Goal: Complete application form

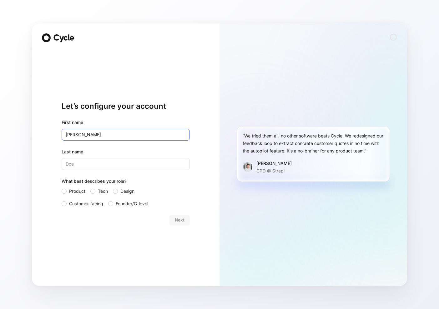
type input "[PERSON_NAME]"
type input "[GEOGRAPHIC_DATA]"
click at [128, 205] on span "Founder/C-level" at bounding box center [132, 203] width 32 height 7
click at [108, 200] on input "Founder/C-level" at bounding box center [108, 200] width 0 height 0
click at [173, 224] on button "Next" at bounding box center [179, 220] width 20 height 10
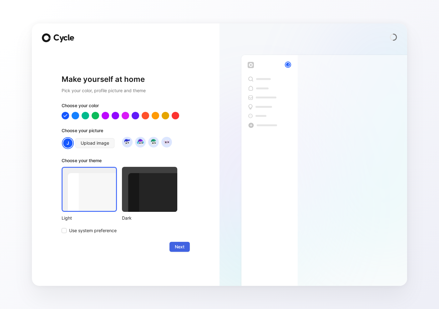
click at [181, 245] on span "Next" at bounding box center [180, 246] width 10 height 7
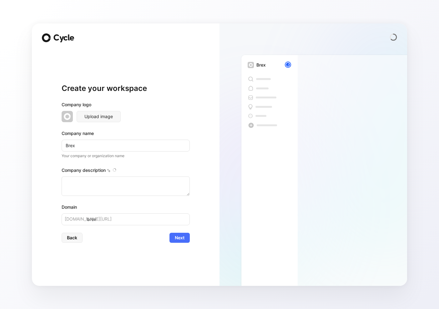
type textarea "Brex is a financial technology company founded in [DATE] by [PERSON_NAME] and […"
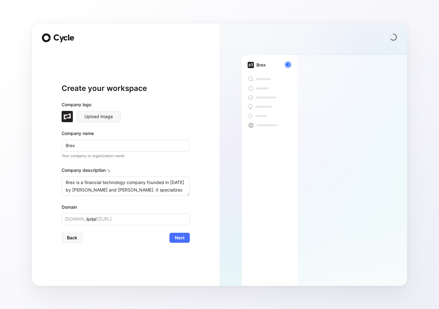
click at [179, 107] on div "Company logo" at bounding box center [126, 106] width 128 height 10
click at [180, 234] on span "Next" at bounding box center [180, 237] width 10 height 7
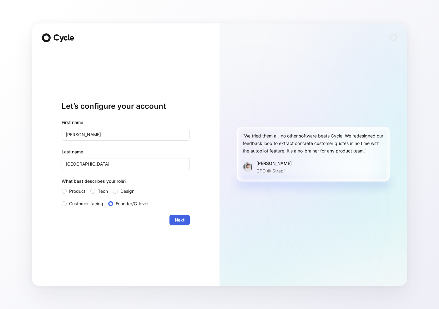
click at [188, 217] on button "Next" at bounding box center [179, 220] width 20 height 10
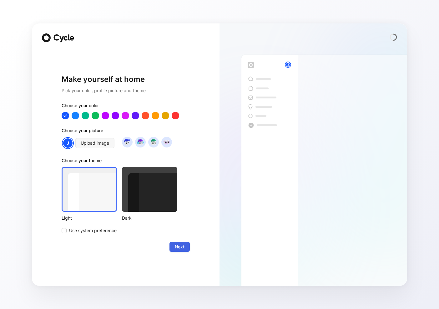
click at [181, 249] on span "Next" at bounding box center [180, 246] width 10 height 7
